Goal: Navigation & Orientation: Find specific page/section

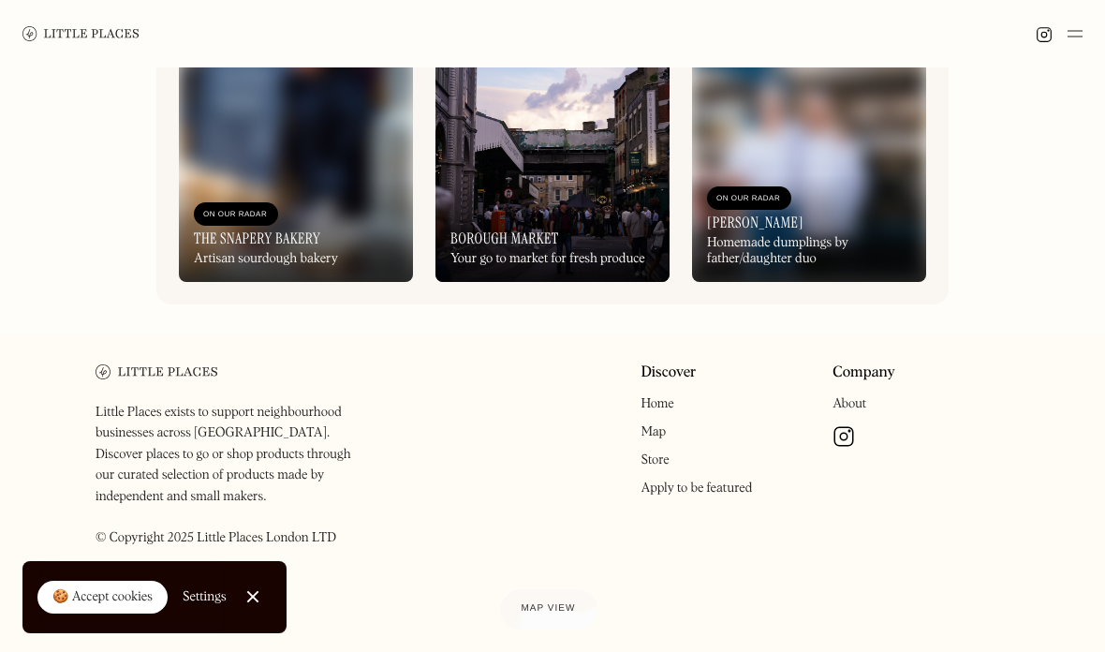
scroll to position [1434, 0]
click at [668, 410] on link "Home" at bounding box center [656, 403] width 33 height 13
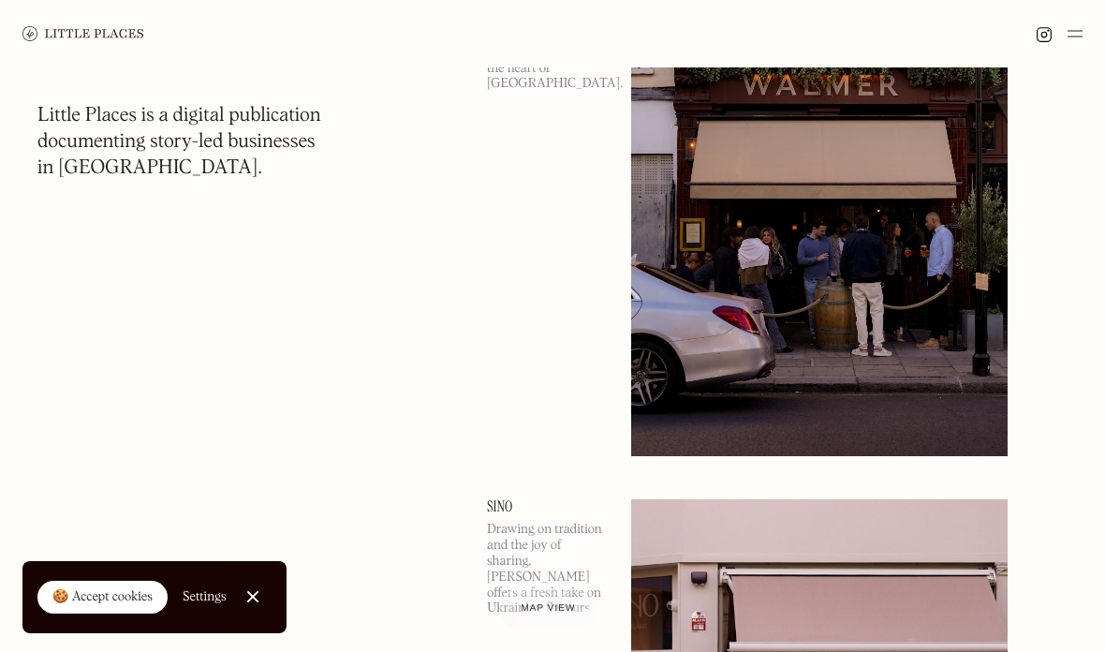
scroll to position [1568, 0]
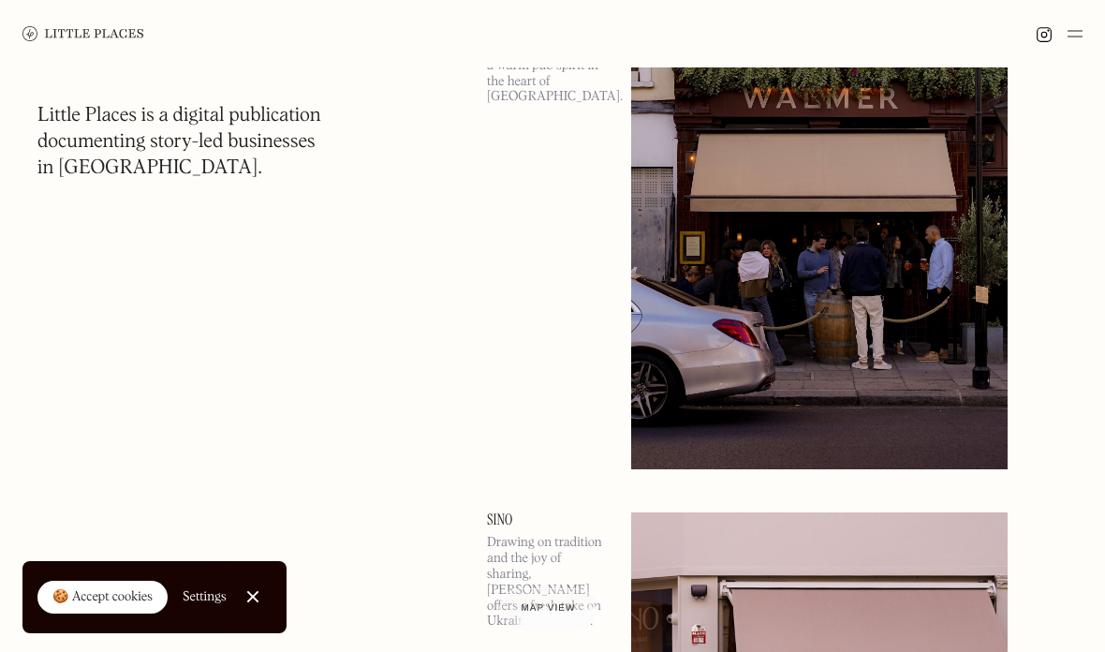
click at [523, 106] on p "Run by the duo behind The Surprise in [GEOGRAPHIC_DATA], The [PERSON_NAME] Cast…" at bounding box center [548, 11] width 122 height 189
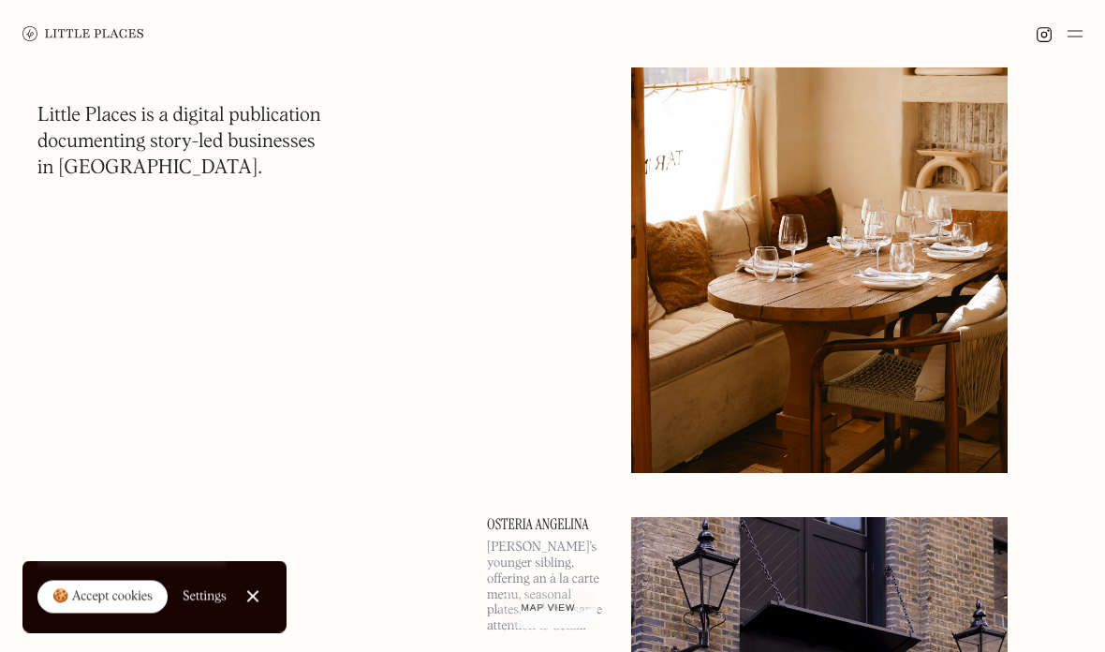
scroll to position [11685, 0]
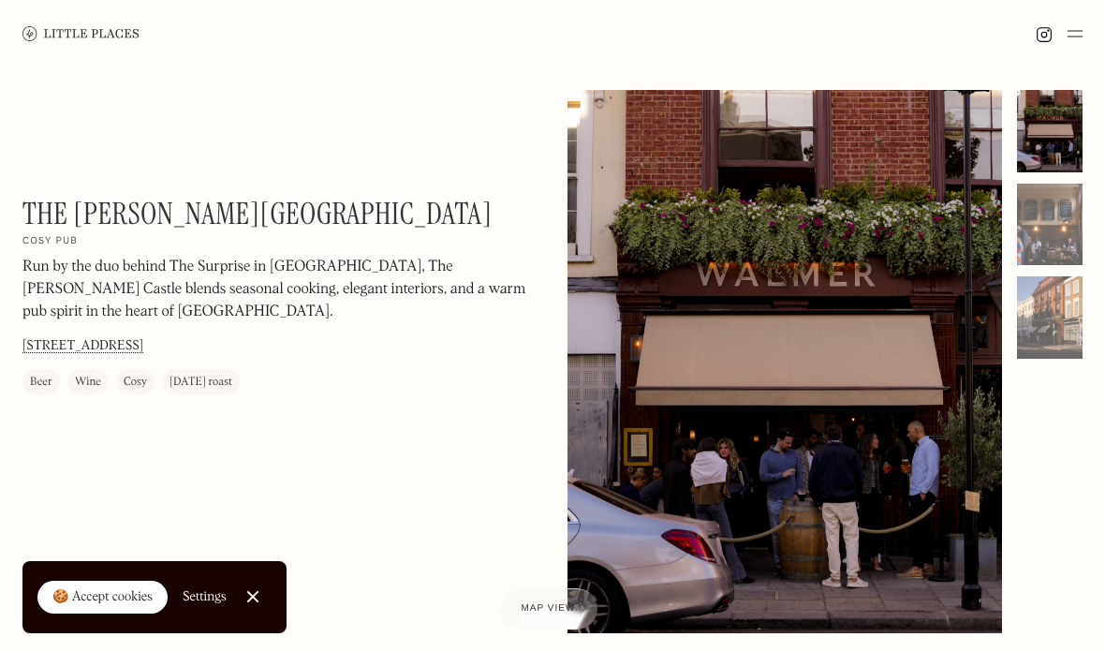
click at [1049, 125] on div at bounding box center [1050, 131] width 66 height 82
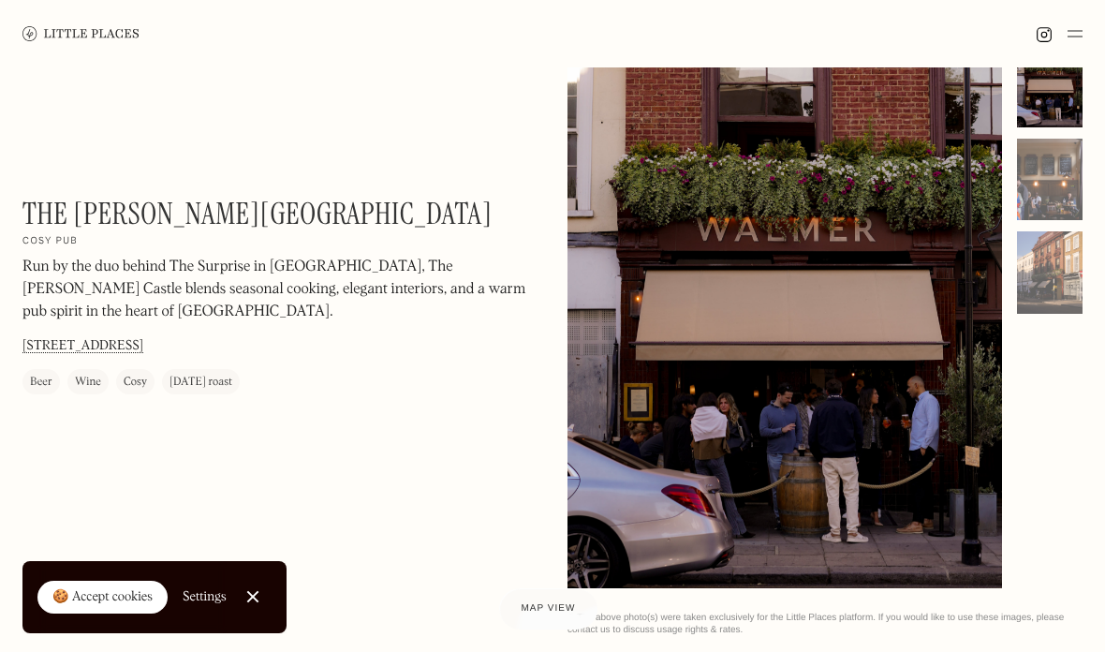
scroll to position [19, 0]
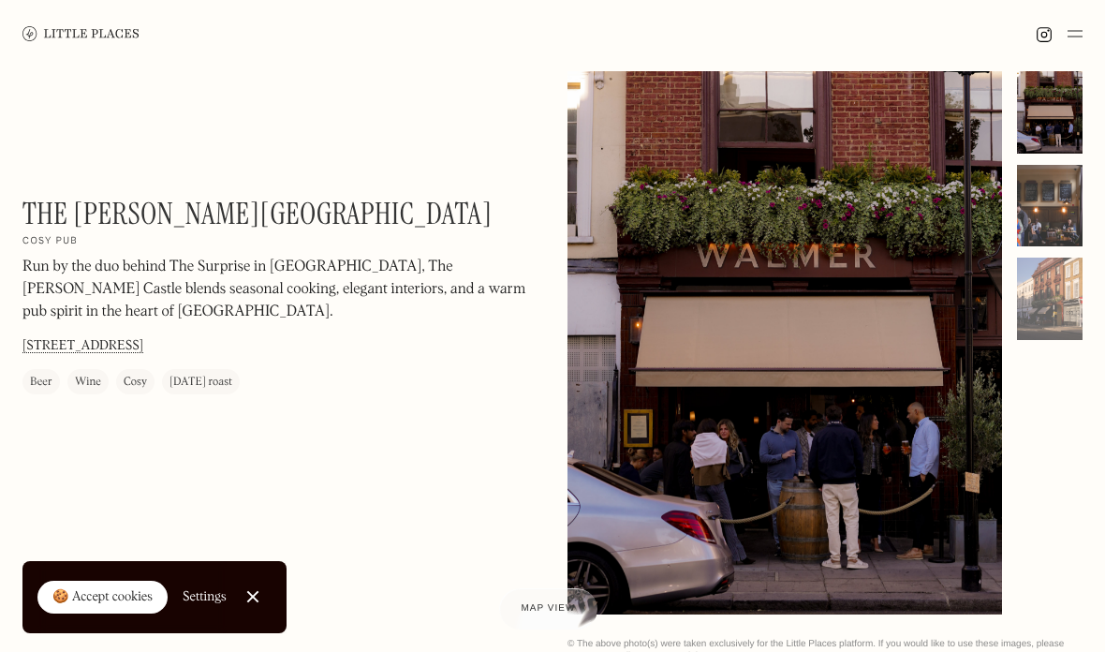
click at [1048, 183] on div at bounding box center [1050, 206] width 66 height 82
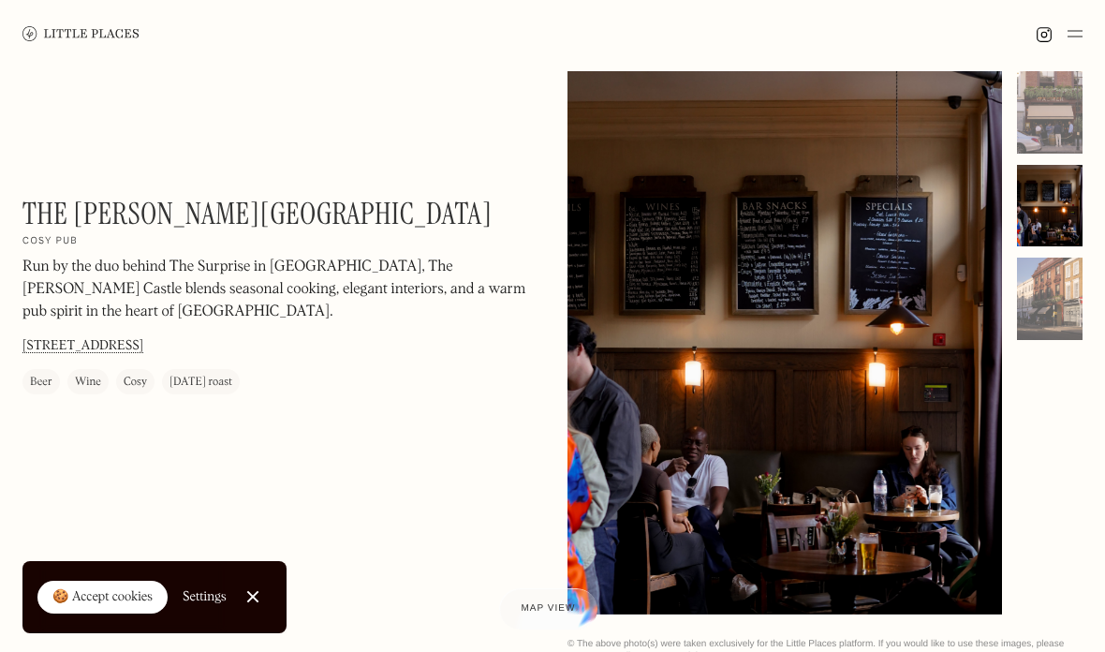
scroll to position [21, 0]
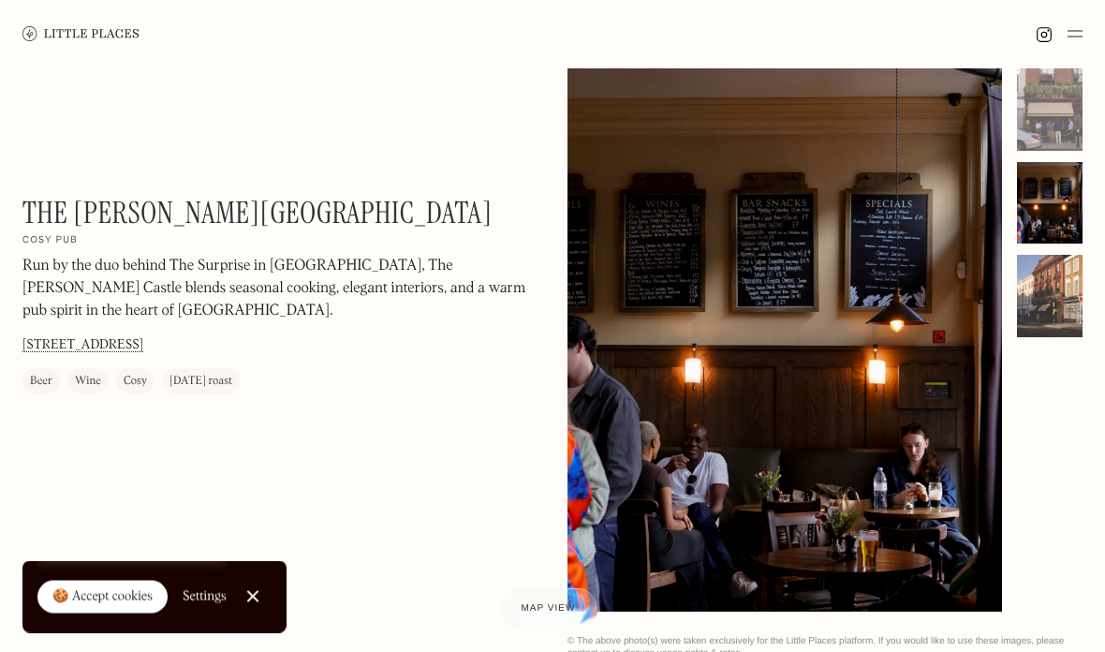
click at [1047, 311] on div at bounding box center [1050, 297] width 66 height 82
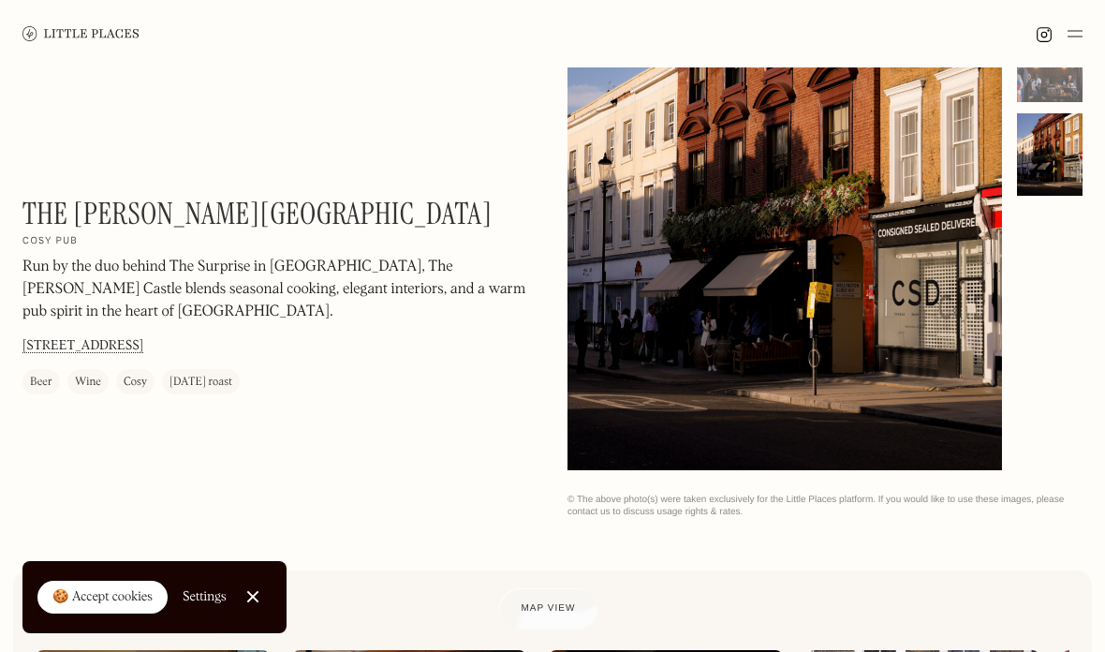
scroll to position [0, 0]
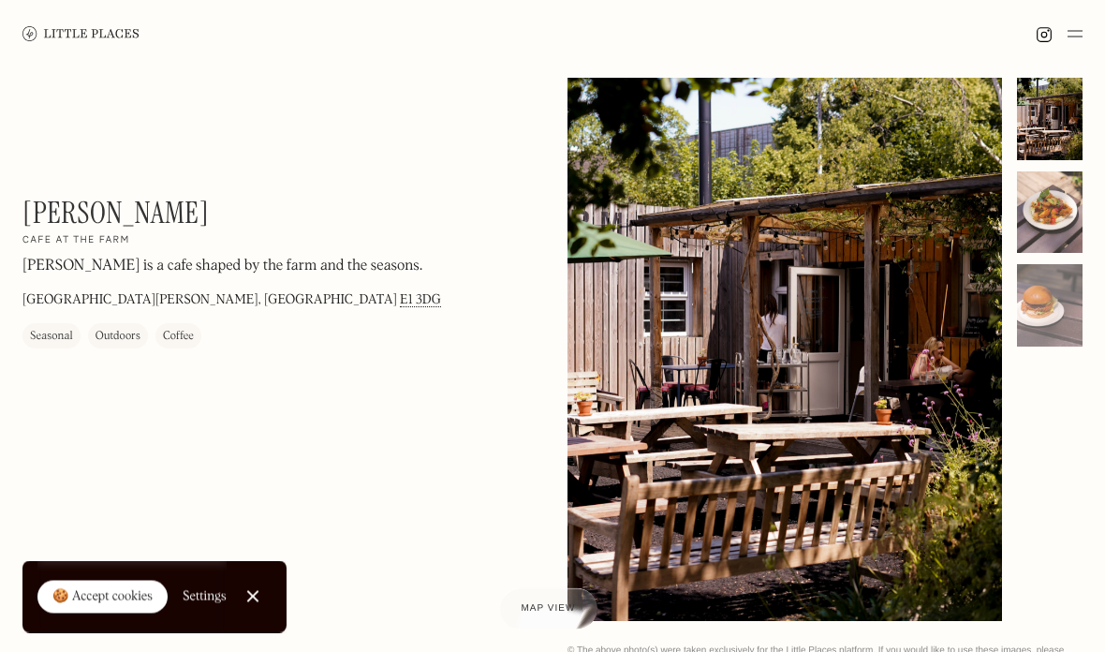
click at [1057, 212] on div at bounding box center [1050, 213] width 66 height 82
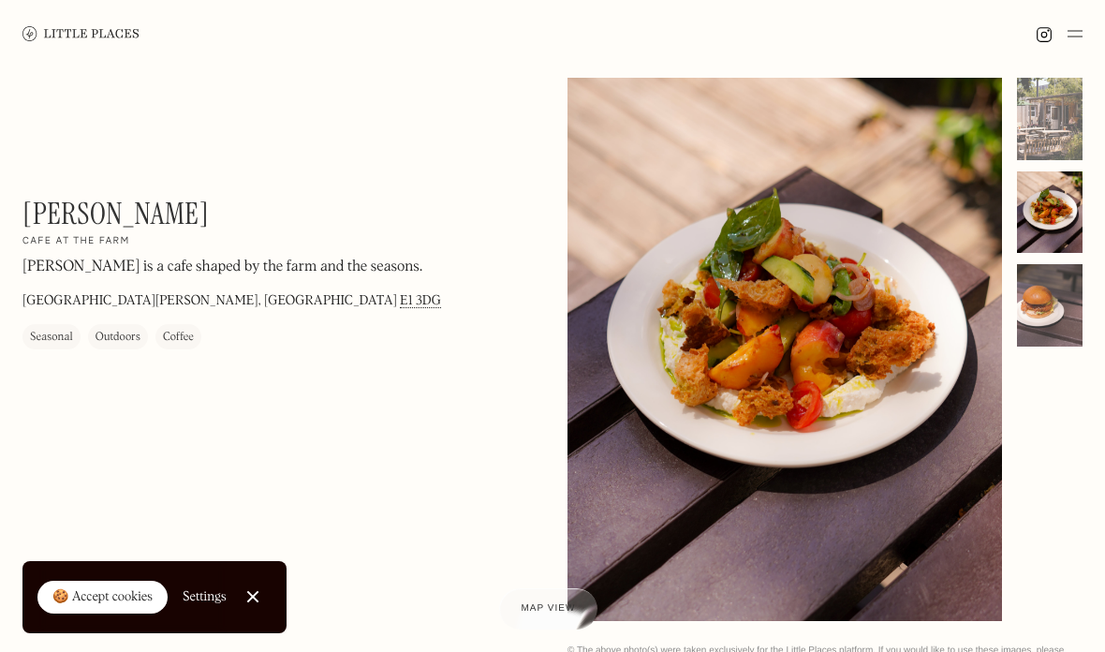
click at [1050, 315] on div at bounding box center [1050, 305] width 66 height 82
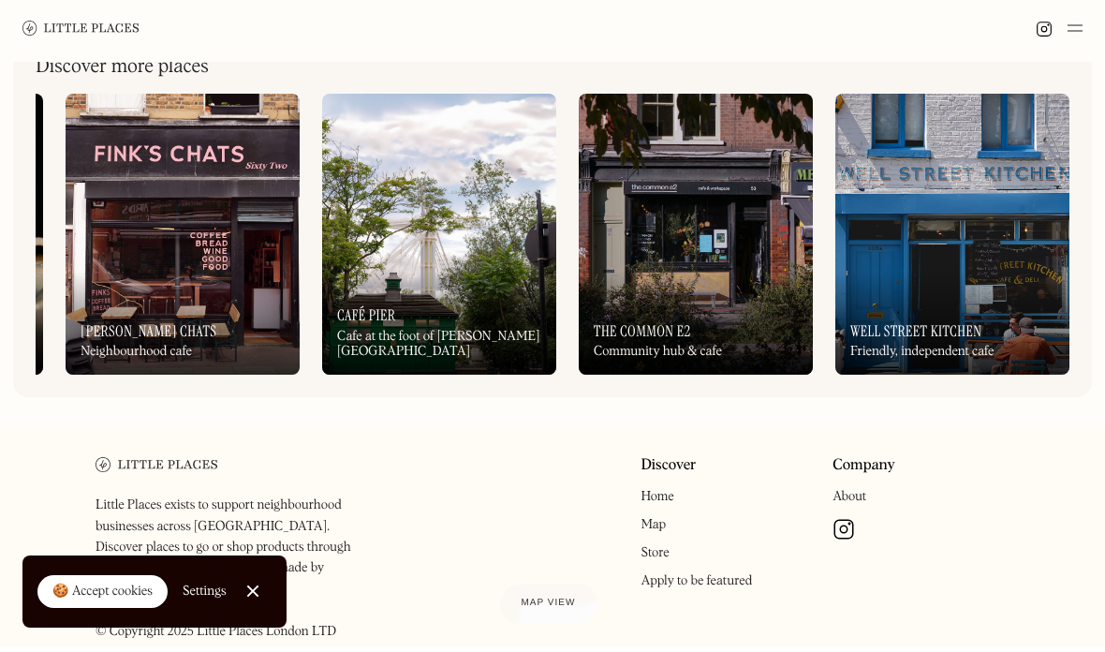
scroll to position [788, 0]
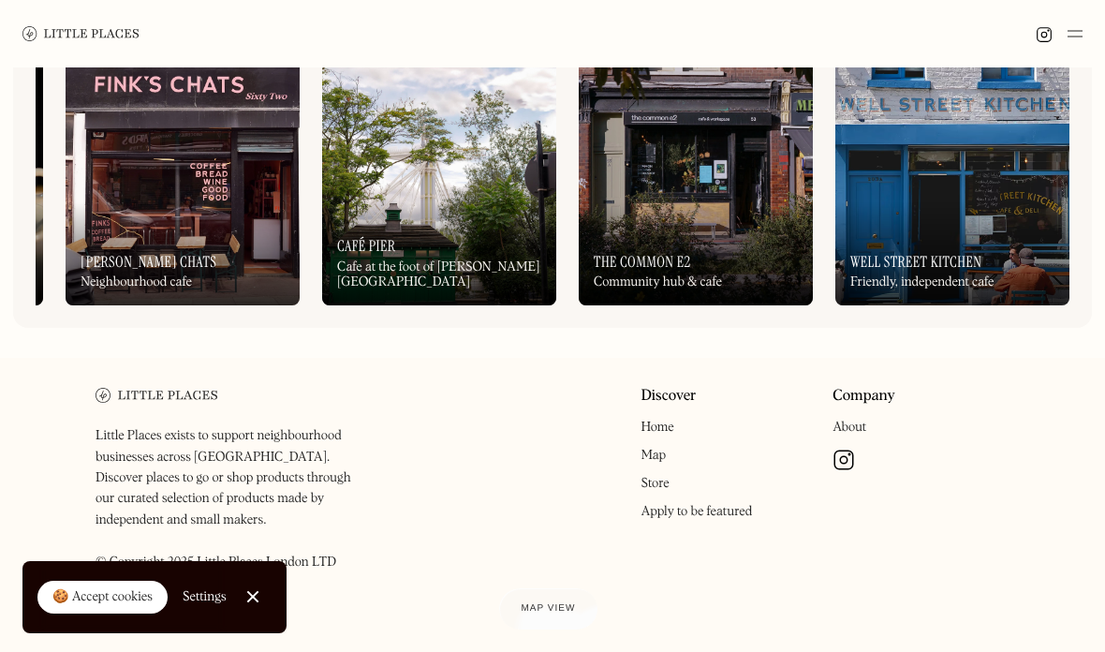
click at [644, 449] on link "Map" at bounding box center [652, 454] width 25 height 13
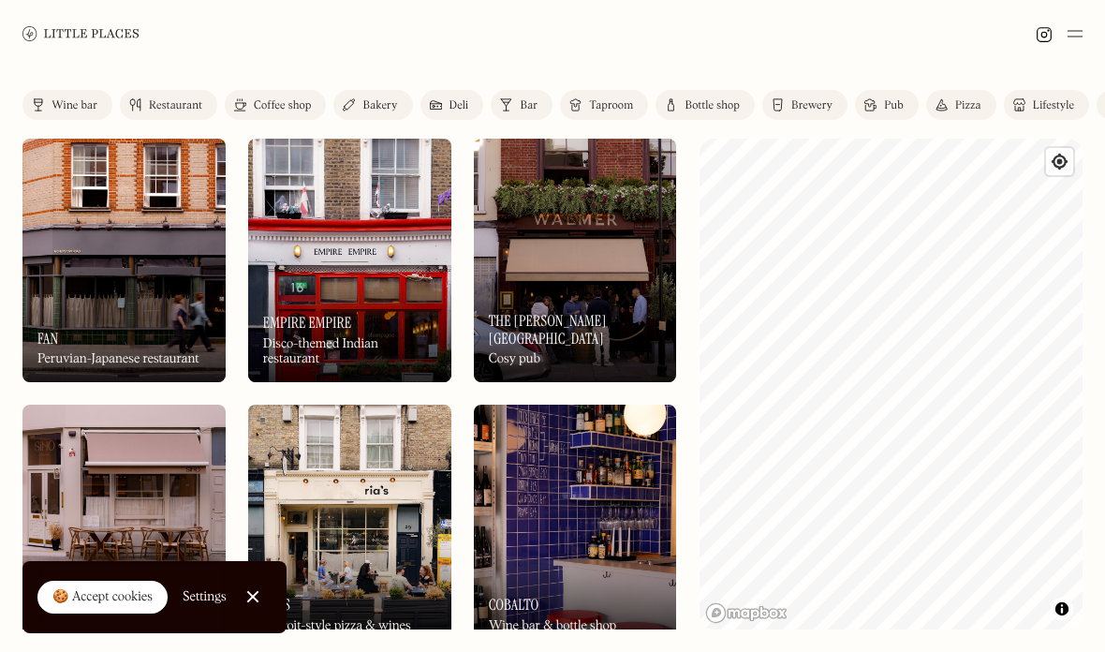
click at [183, 94] on link "Restaurant" at bounding box center [168, 105] width 97 height 30
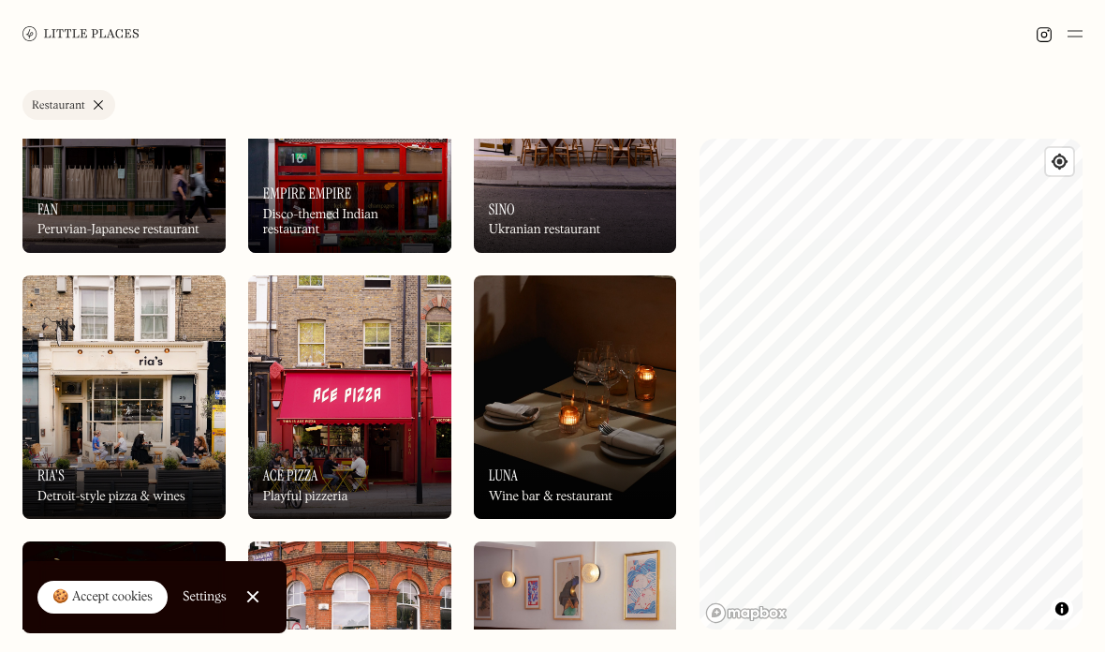
scroll to position [130, 0]
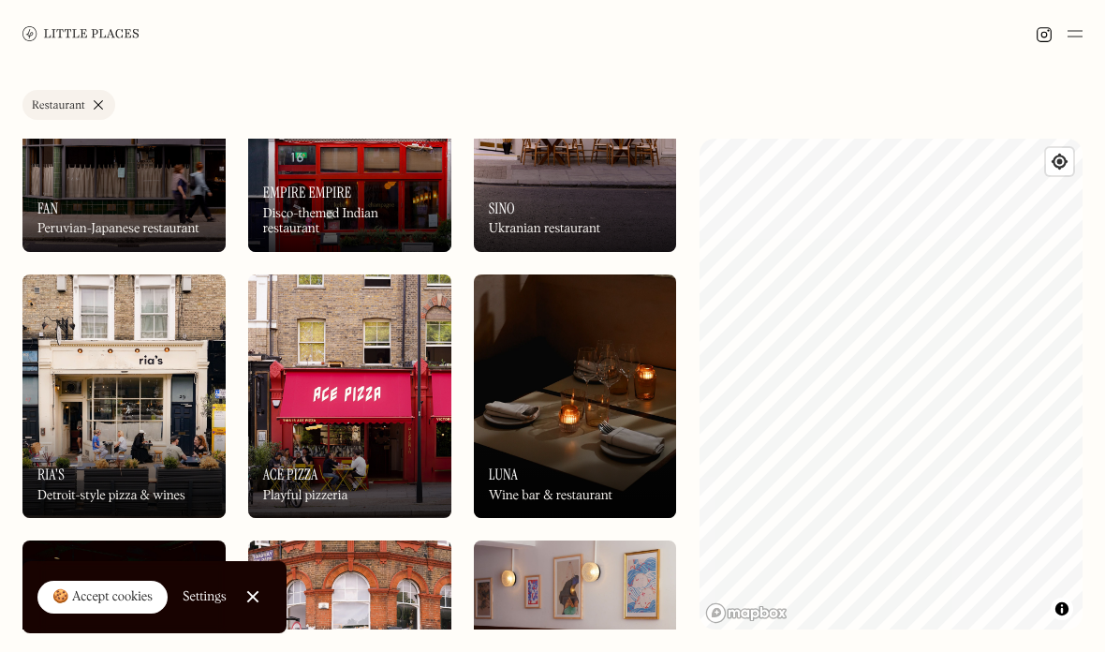
click at [258, 592] on div at bounding box center [252, 597] width 12 height 12
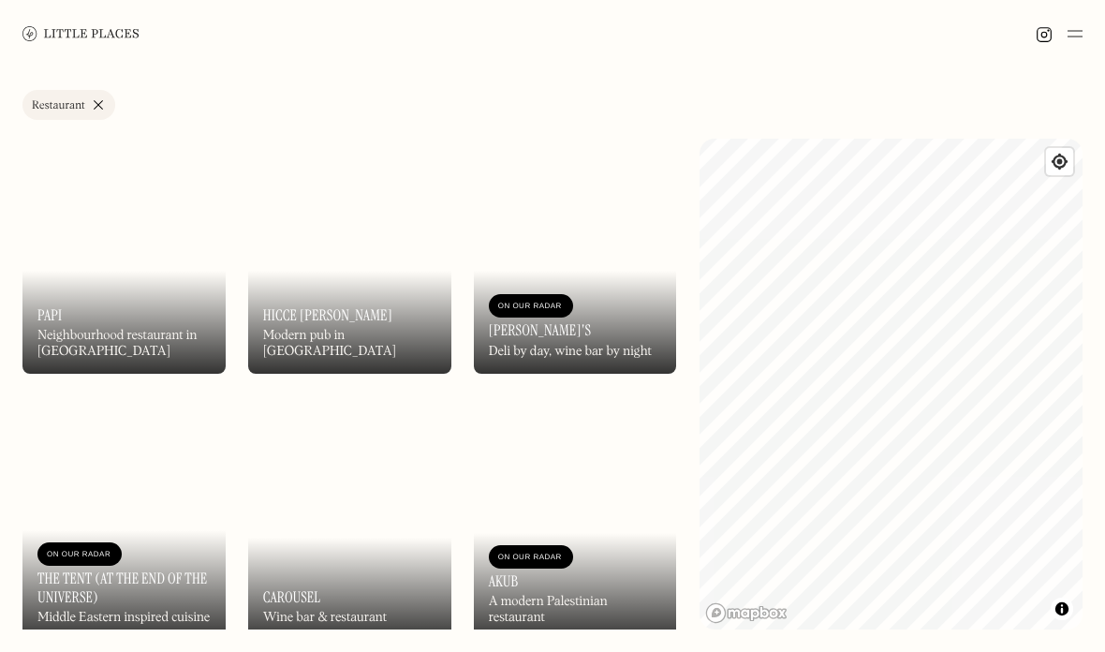
scroll to position [5863, 0]
